Goal: Task Accomplishment & Management: Complete application form

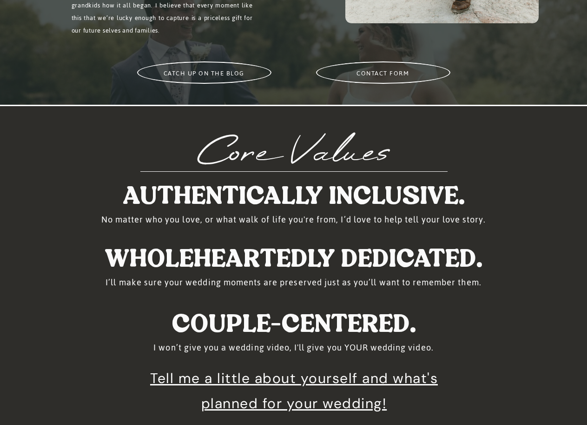
scroll to position [883, 0]
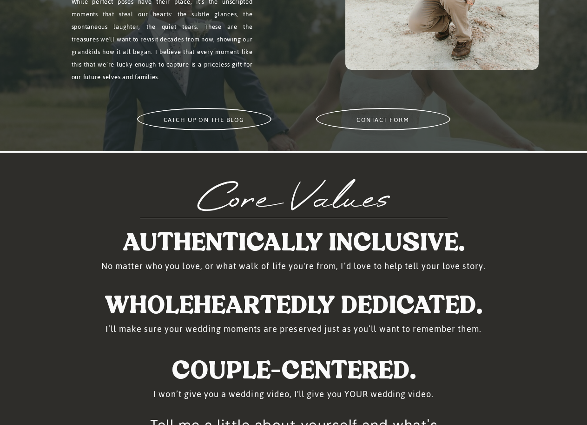
click at [365, 122] on h2 "contact form" at bounding box center [383, 118] width 114 height 11
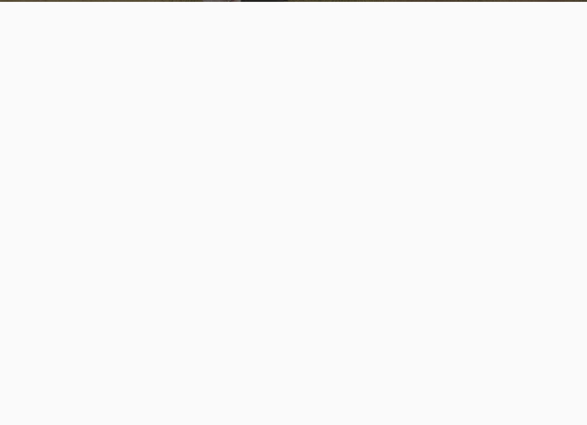
scroll to position [279, 0]
